Goal: Check status

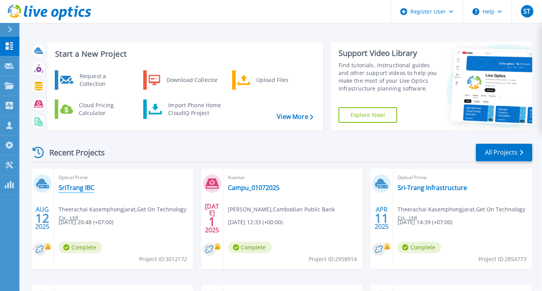
click at [81, 185] on link "SriTrang IBC" at bounding box center [77, 188] width 36 height 8
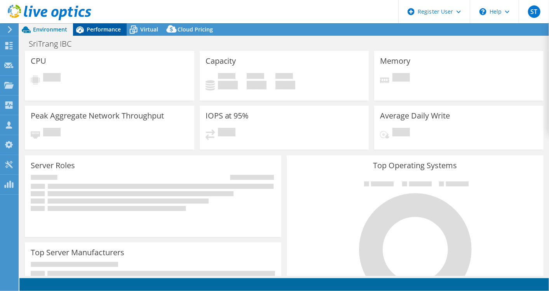
select select "USD"
click at [108, 26] on span "Performance" at bounding box center [104, 29] width 34 height 7
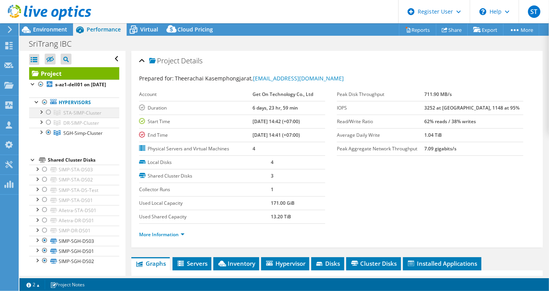
click at [50, 117] on div at bounding box center [49, 112] width 8 height 9
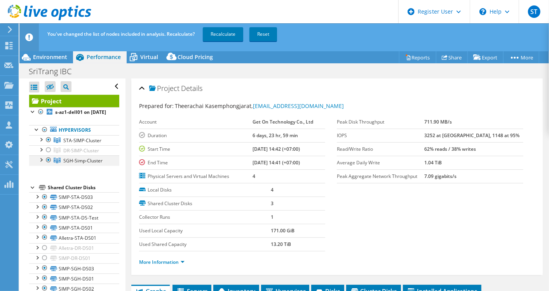
click at [47, 165] on div at bounding box center [49, 159] width 8 height 9
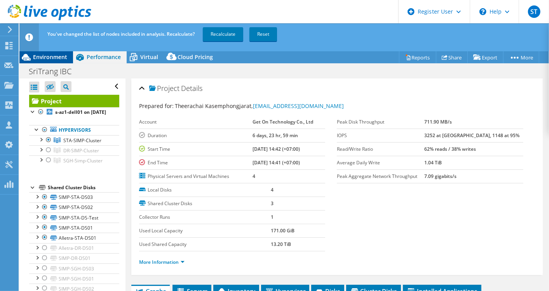
click at [61, 57] on span "Environment" at bounding box center [50, 56] width 34 height 7
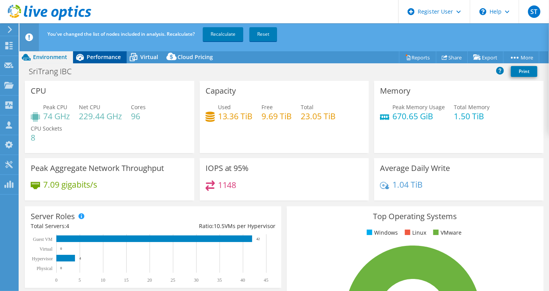
click at [125, 62] on div "Performance" at bounding box center [100, 57] width 54 height 12
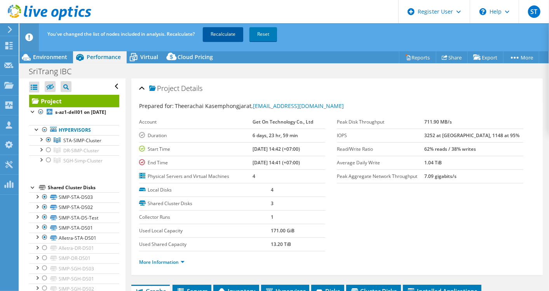
click at [230, 31] on link "Recalculate" at bounding box center [223, 34] width 40 height 14
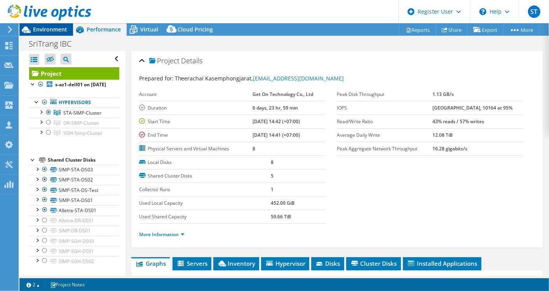
click at [50, 33] on div "Environment" at bounding box center [46, 29] width 54 height 12
